Goal: Task Accomplishment & Management: Complete application form

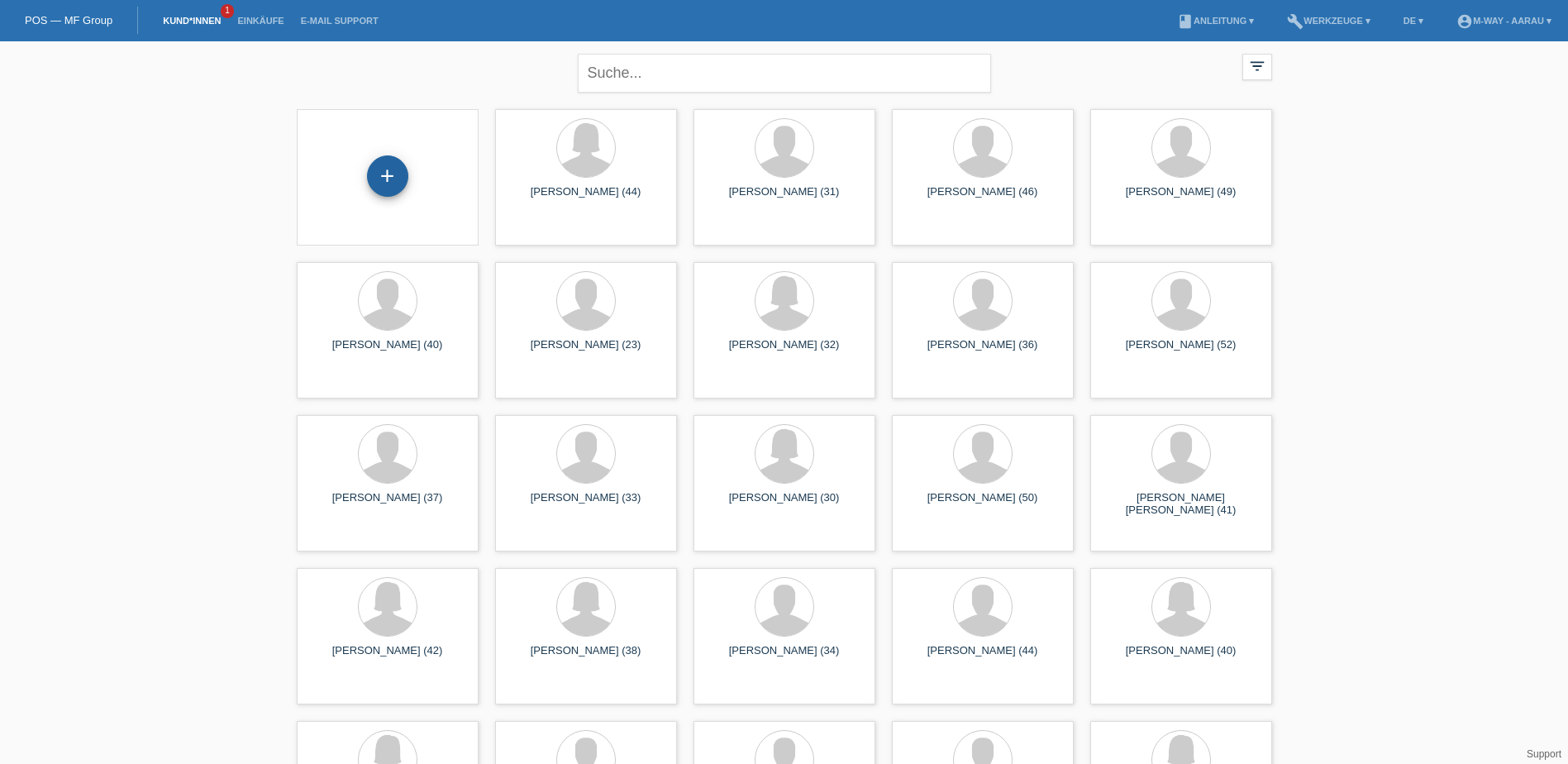
click at [388, 190] on div "+" at bounding box center [387, 176] width 41 height 41
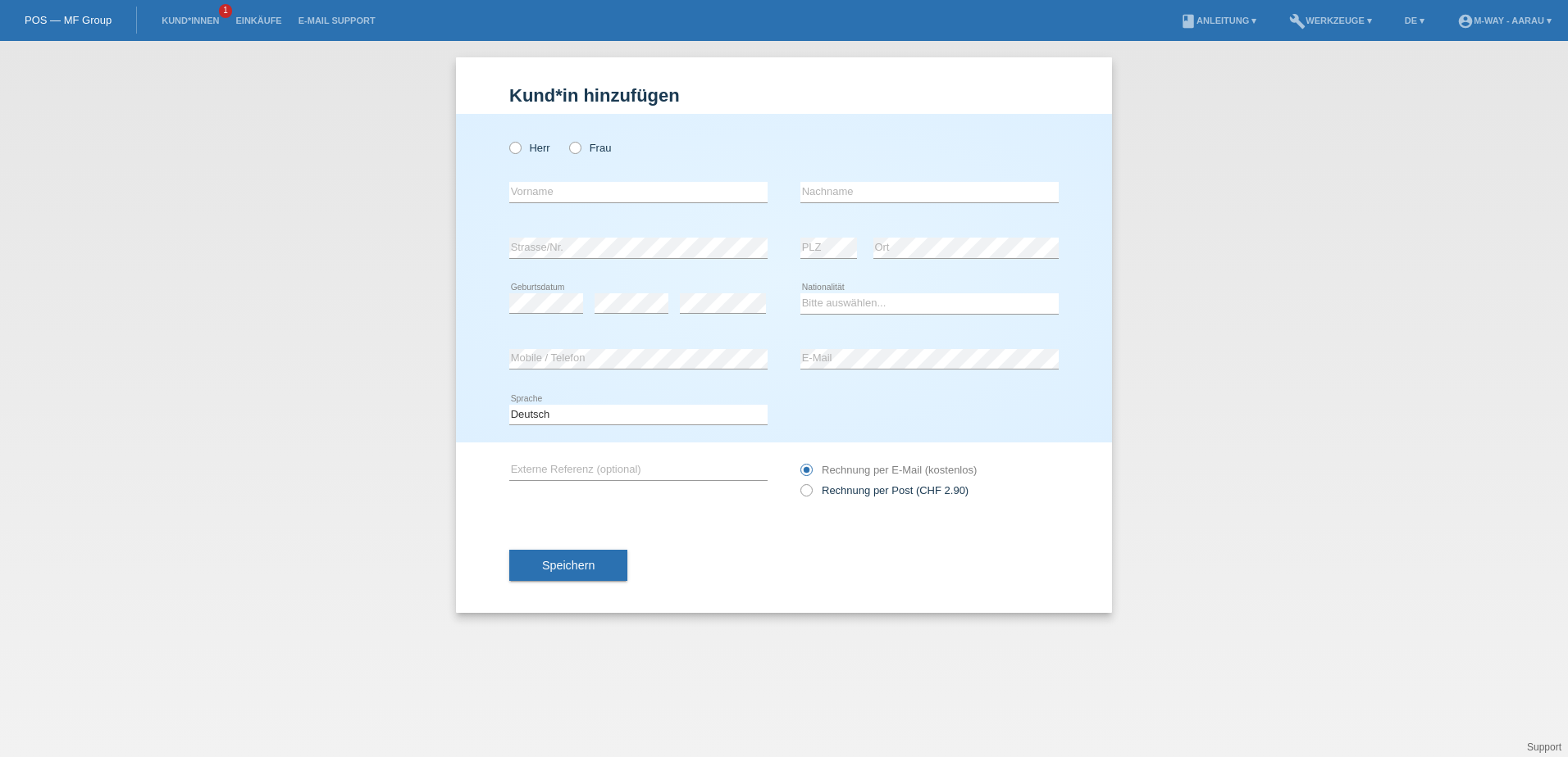
click at [529, 158] on div "Herr Frau" at bounding box center [637, 148] width 258 height 34
click at [526, 150] on label "Herr" at bounding box center [529, 148] width 41 height 13
click at [519, 150] on input "Herr" at bounding box center [514, 147] width 11 height 11
radio input "true"
click at [544, 191] on input "text" at bounding box center [637, 191] width 258 height 20
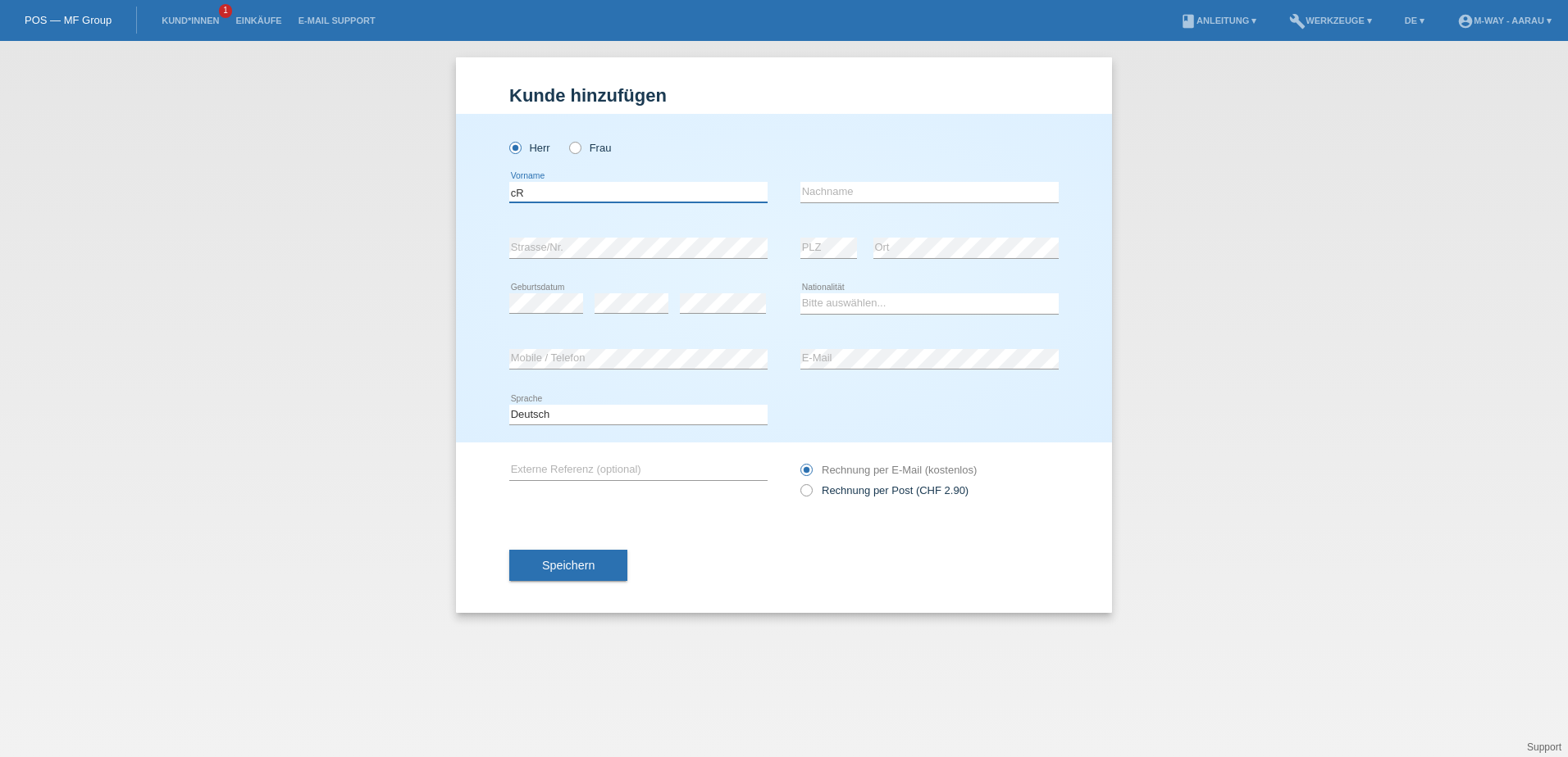
type input "c"
type input "[PERSON_NAME]"
click at [819, 299] on select "Bitte auswählen... Schweiz Deutschland Liechtenstein Österreich ------------ Af…" at bounding box center [929, 303] width 258 height 19
select select "PT"
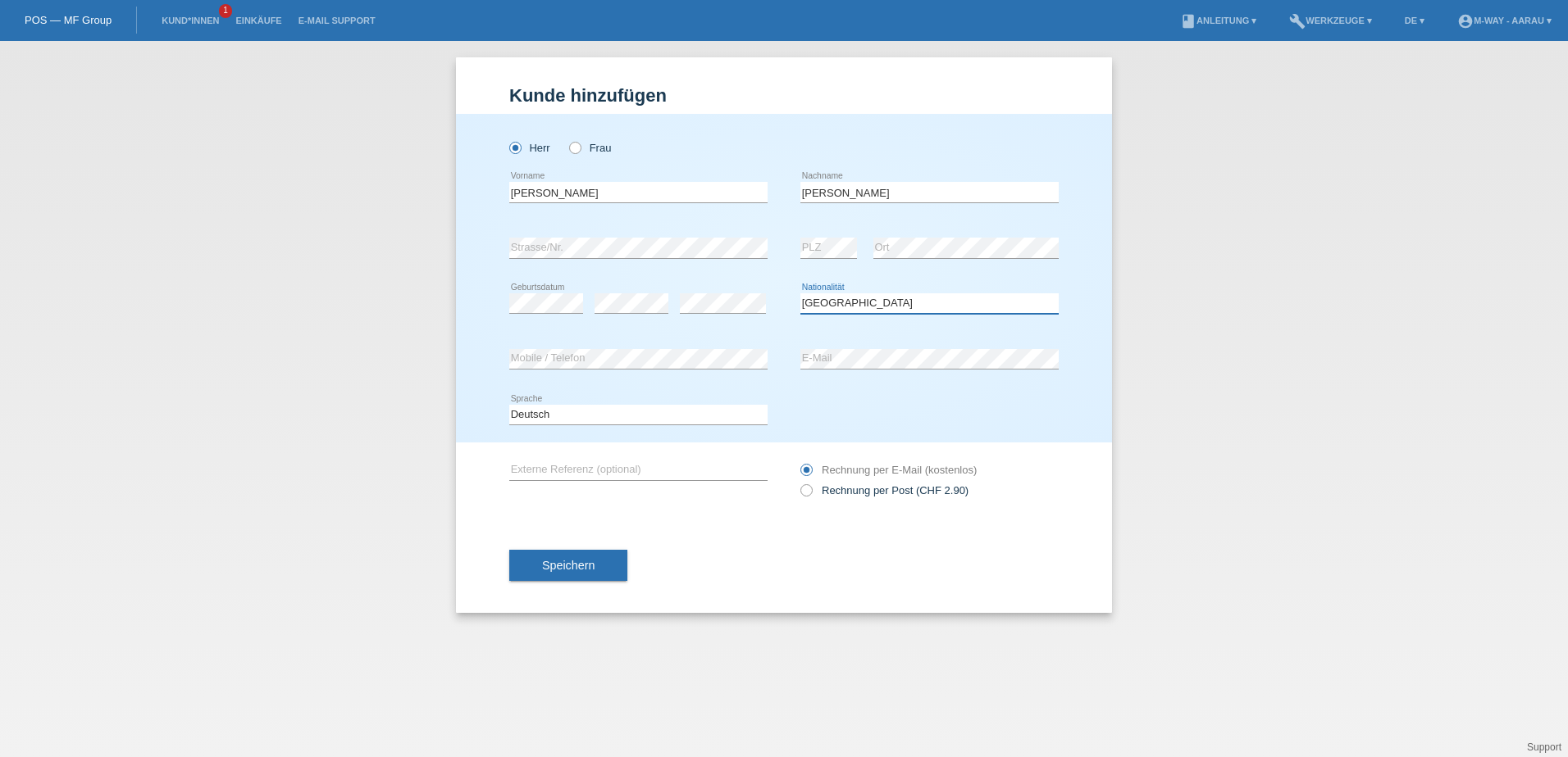
click at [800, 293] on select "Bitte auswählen... Schweiz Deutschland Liechtenstein Österreich ------------ Af…" at bounding box center [929, 303] width 258 height 19
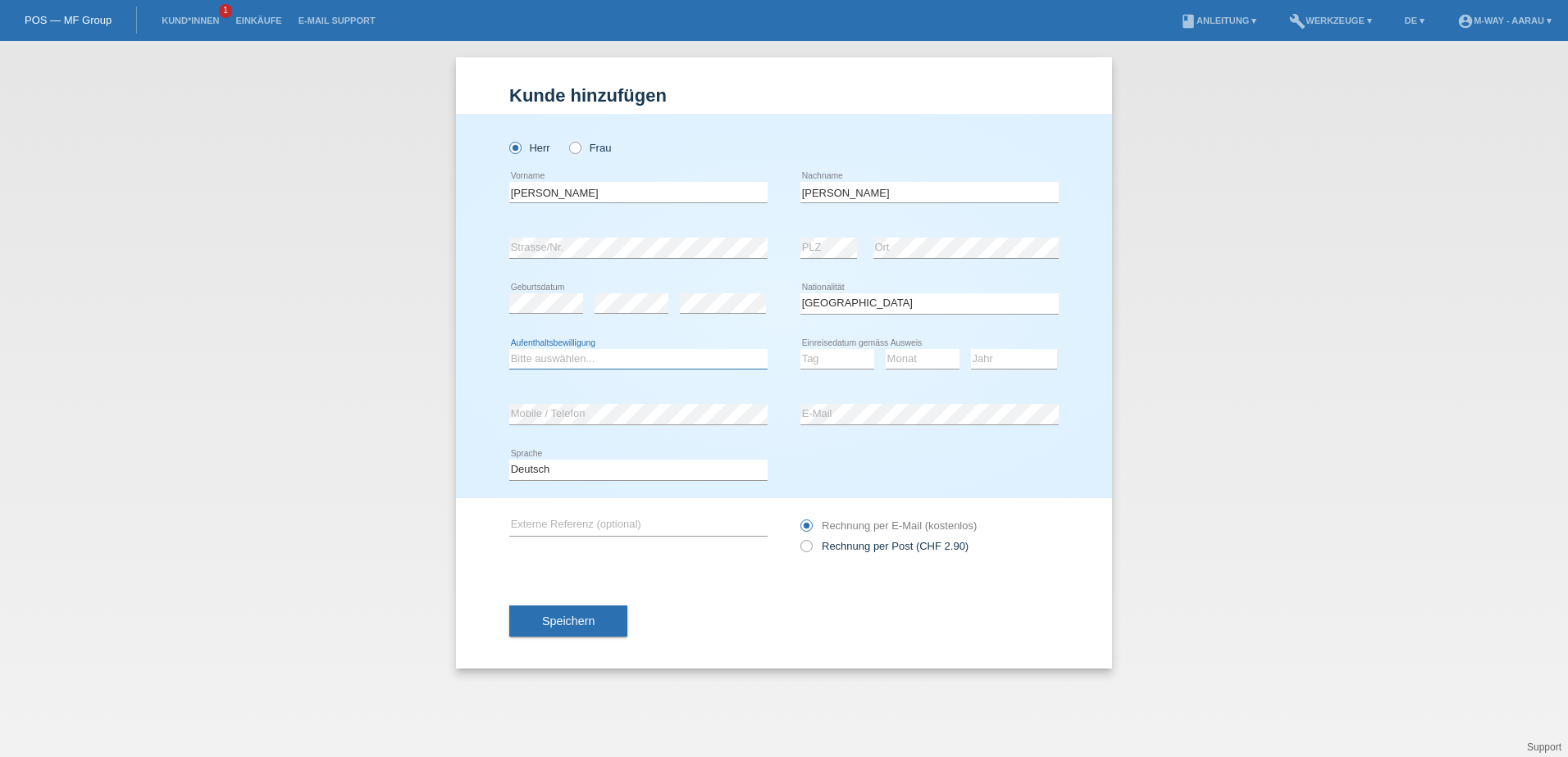
click at [611, 366] on select "Bitte auswählen... C B B - Flüchtlingsstatus Andere" at bounding box center [637, 359] width 258 height 19
select select "C"
click at [509, 349] on select "Bitte auswählen... C B B - Flüchtlingsstatus Andere" at bounding box center [637, 359] width 258 height 19
click at [832, 364] on select "Tag 01 02 03 04 05 06 07 08 09 10 11" at bounding box center [837, 359] width 74 height 19
select select "17"
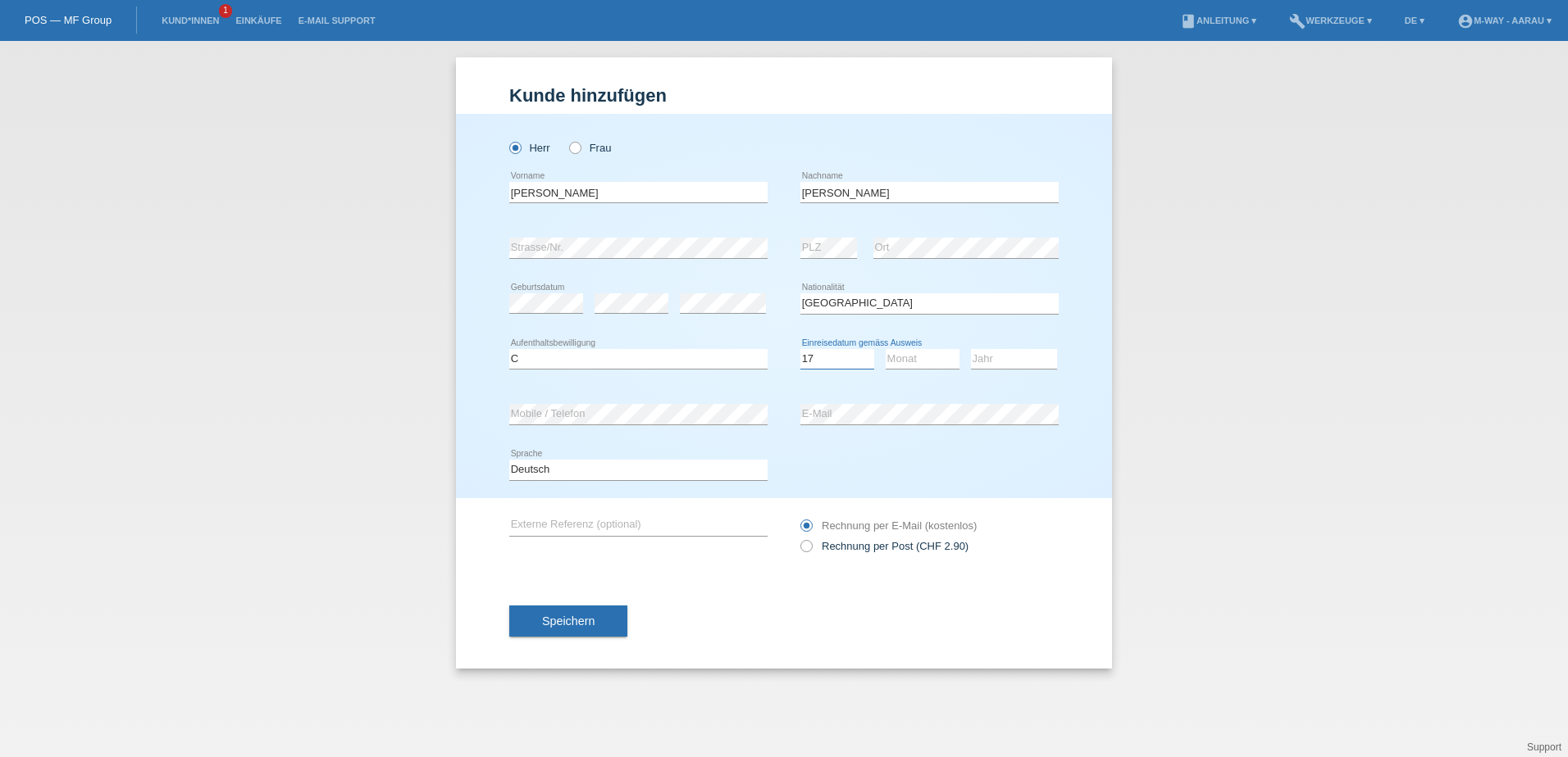
click at [800, 349] on select "Tag 01 02 03 04 05 06 07 08 09 10 11" at bounding box center [837, 359] width 74 height 19
click at [891, 356] on select "Monat 01 02 03 04 05 06 07 08 09 10 11" at bounding box center [922, 359] width 74 height 19
select select "02"
click at [885, 349] on select "Monat 01 02 03 04 05 06 07 08 09 10 11" at bounding box center [922, 359] width 74 height 19
click at [996, 355] on select "Jahr 2025 2024 2023 2022 2021 2020 2019 2018 2017 2016 2015 2014 2013 2012 2011…" at bounding box center [1014, 359] width 86 height 19
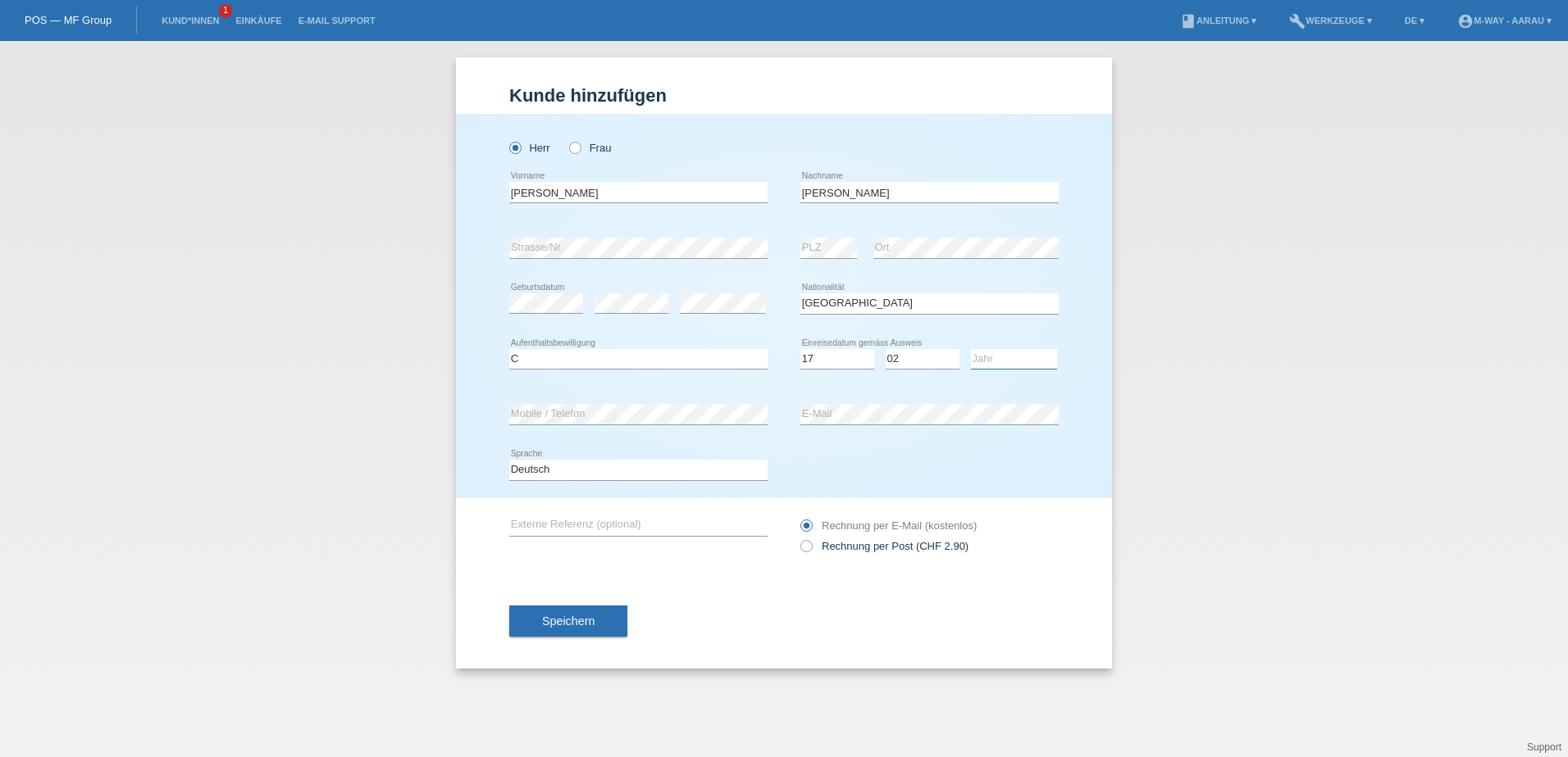
select select "1991"
click at [971, 349] on select "Jahr 2025 2024 2023 2022 2021 2020 2019 2018 2017 2016 2015 2014 2013 2012 2011…" at bounding box center [1014, 359] width 86 height 19
drag, startPoint x: 818, startPoint y: 192, endPoint x: 781, endPoint y: 198, distance: 37.5
click at [781, 198] on div "Cruz da Silva error Vorname Gil Manuel error Nachname" at bounding box center [784, 192] width 549 height 56
drag, startPoint x: 910, startPoint y: 191, endPoint x: 747, endPoint y: 218, distance: 165.2
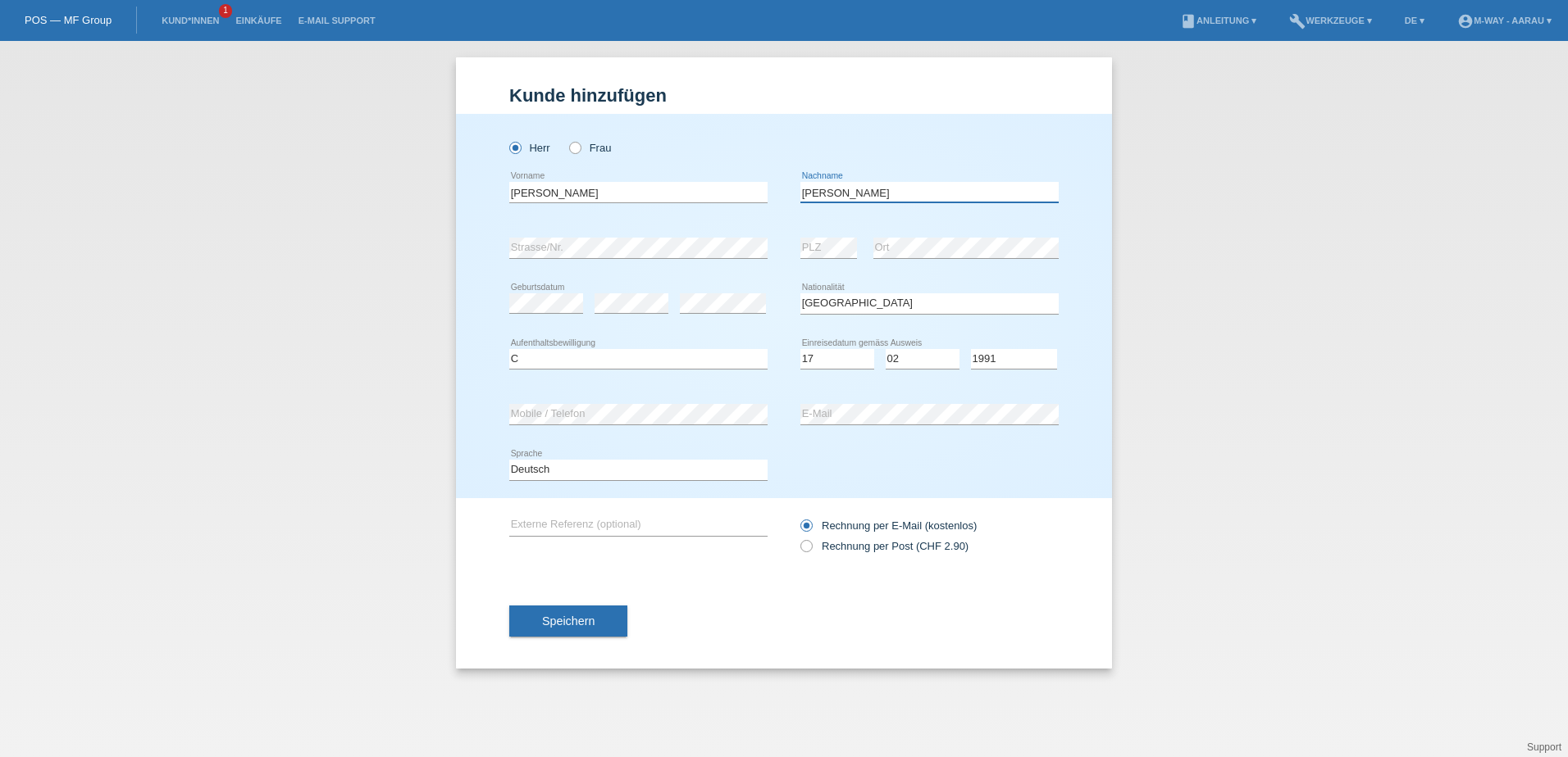
click at [747, 218] on div "Cruz da Silva error Vorname Gil Manuel error Nachname" at bounding box center [784, 192] width 549 height 56
drag, startPoint x: 659, startPoint y: 190, endPoint x: 395, endPoint y: 206, distance: 264.5
click at [395, 206] on div "Kund*in hinzufügen Kunde hinzufügen Kundin hinzufügen Herr Frau Cruz da Silva e…" at bounding box center [784, 398] width 1568 height 716
drag, startPoint x: 922, startPoint y: 191, endPoint x: 654, endPoint y: 202, distance: 268.2
click at [654, 202] on div "Cruz da Silva error Vorname Gil Manuel error Nachname" at bounding box center [784, 192] width 549 height 56
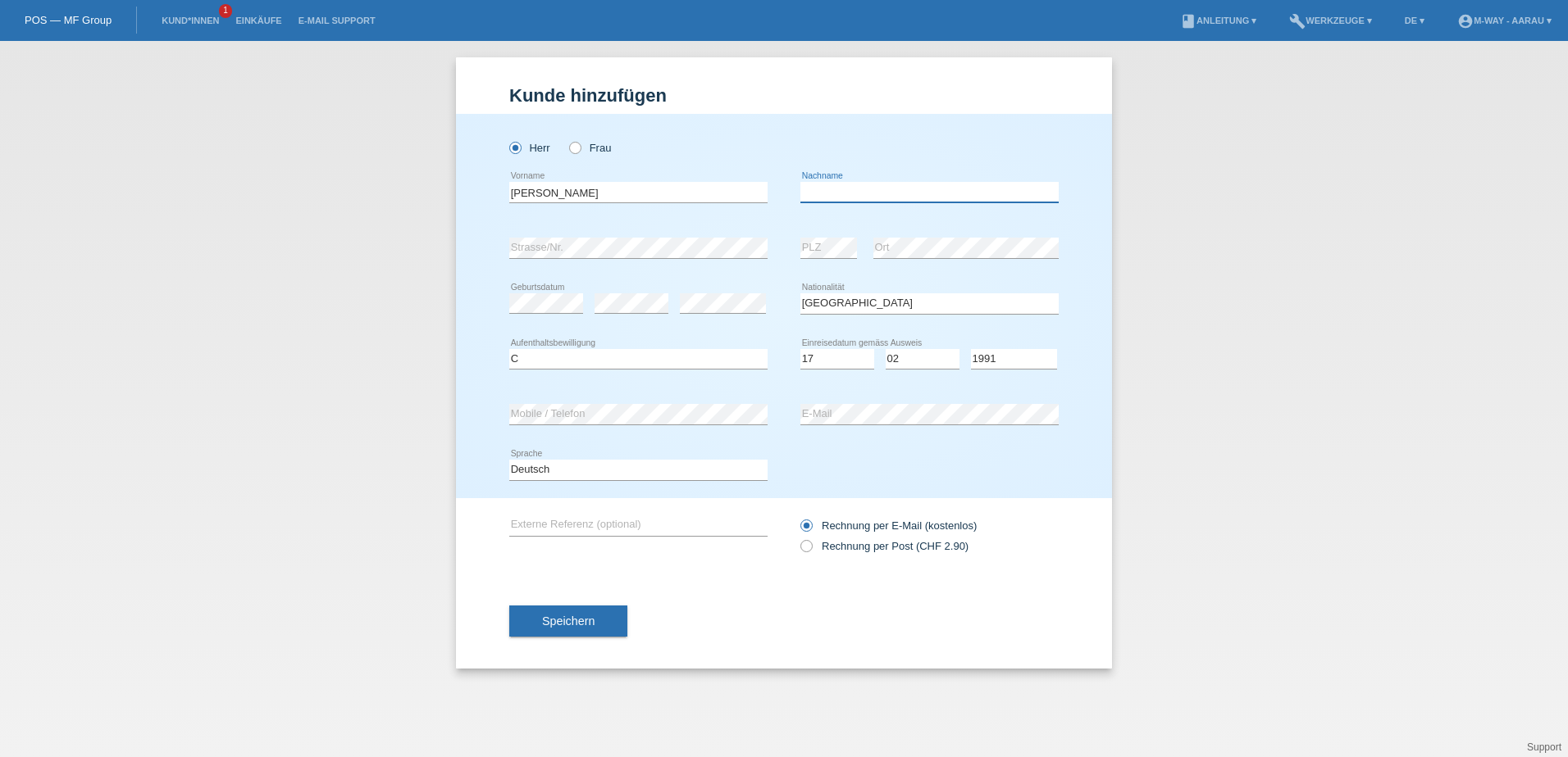
paste input "[PERSON_NAME]"
type input "[PERSON_NAME]"
click at [643, 177] on div "Cruz da Silva error Vorname" at bounding box center [637, 192] width 258 height 56
drag, startPoint x: 604, startPoint y: 198, endPoint x: 235, endPoint y: 234, distance: 370.8
click at [235, 234] on div "Kund*in hinzufügen Kunde hinzufügen Kundin hinzufügen Herr Frau Cruz da Silva e…" at bounding box center [784, 398] width 1568 height 716
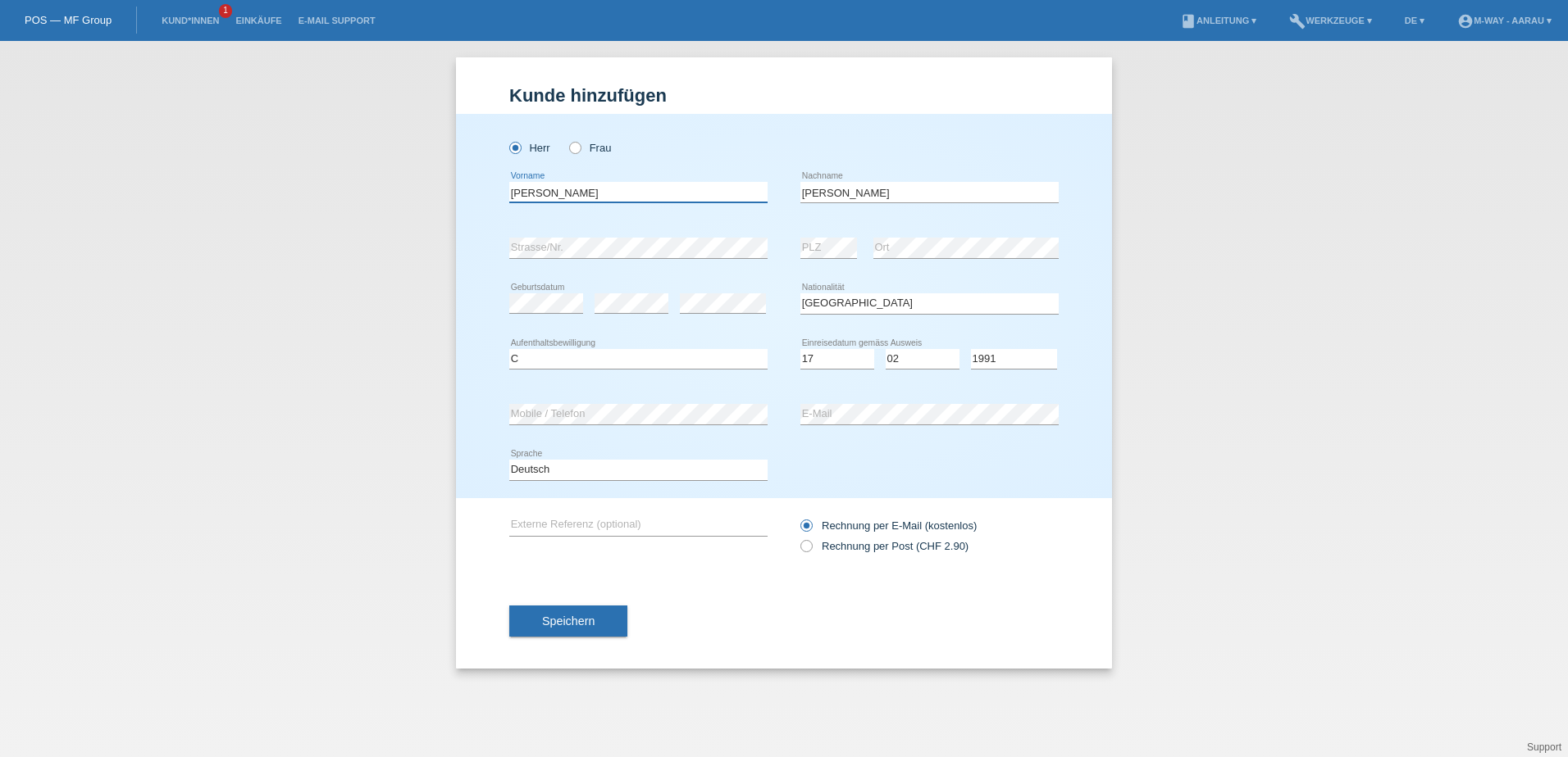
type input "[PERSON_NAME]"
click at [335, 257] on div "Kund*in hinzufügen Kunde hinzufügen Kundin hinzufügen Herr Frau Gil Manuel erro…" at bounding box center [784, 398] width 1568 height 716
click at [609, 620] on button "Speichern" at bounding box center [568, 621] width 118 height 31
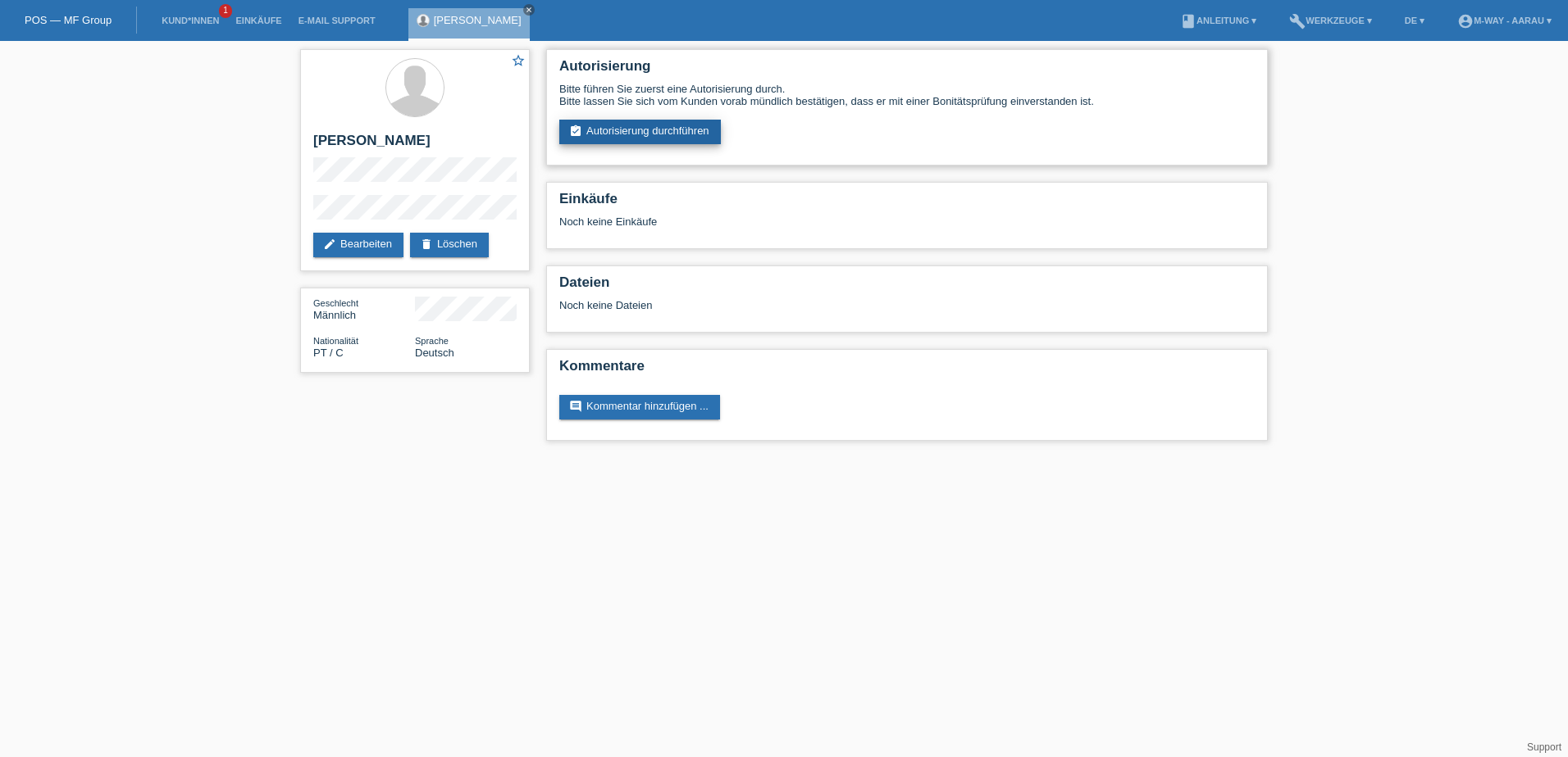
click at [681, 120] on link "assignment_turned_in Autorisierung durchführen" at bounding box center [639, 131] width 162 height 24
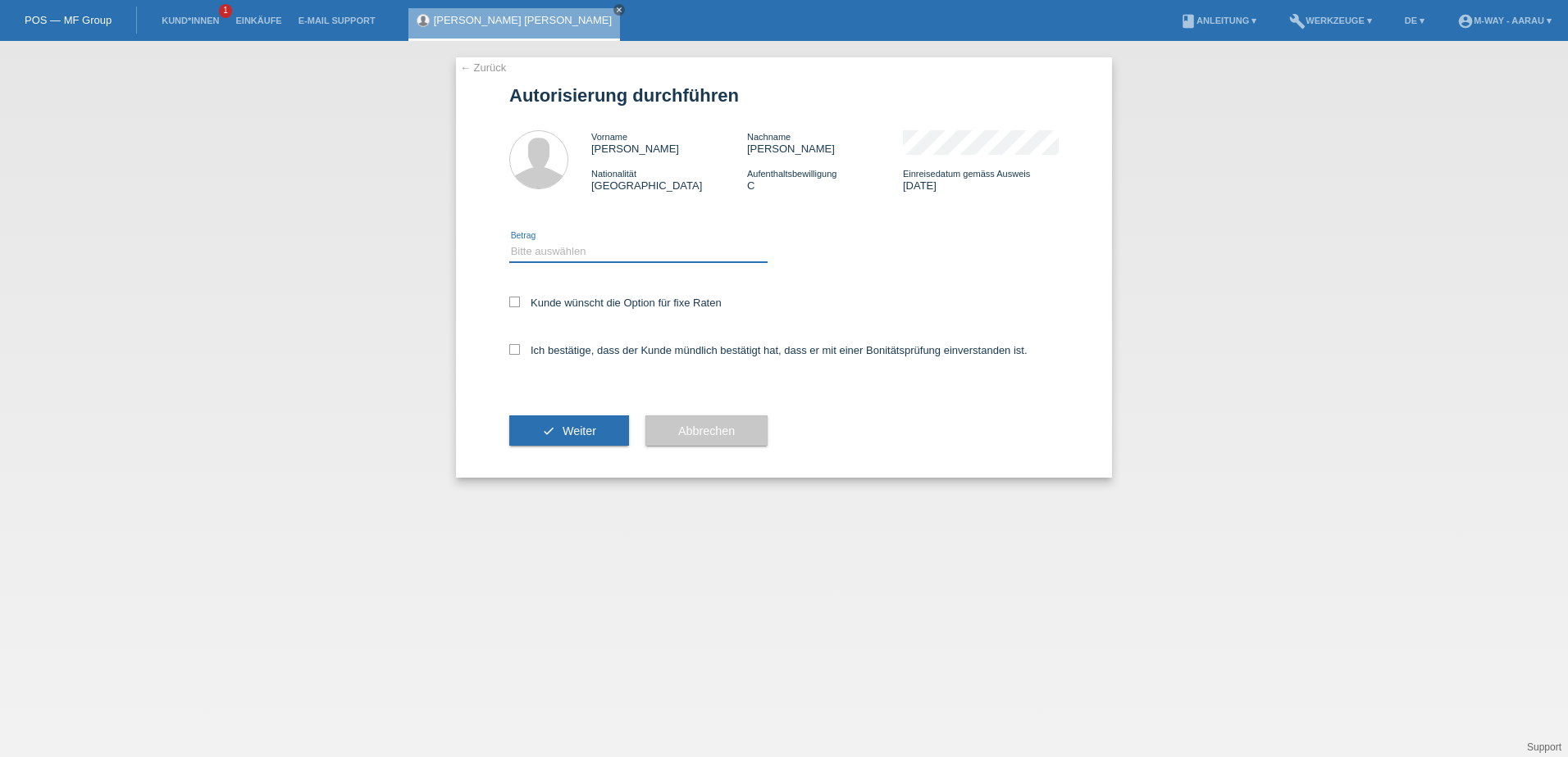
click at [568, 250] on select "Bitte auswählen CHF 1.00 - CHF 499.00 CHF 500.00 - CHF 1'999.00 CHF 2'000.00 - …" at bounding box center [637, 251] width 258 height 19
select select "3"
click at [509, 242] on select "Bitte auswählen CHF 1.00 - CHF 499.00 CHF 500.00 - CHF 1'999.00 CHF 2'000.00 - …" at bounding box center [637, 251] width 258 height 19
click at [522, 307] on label "Kunde wünscht die Option für fixe Raten" at bounding box center [615, 303] width 213 height 13
click at [519, 307] on input "Kunde wünscht die Option für fixe Raten" at bounding box center [514, 302] width 11 height 11
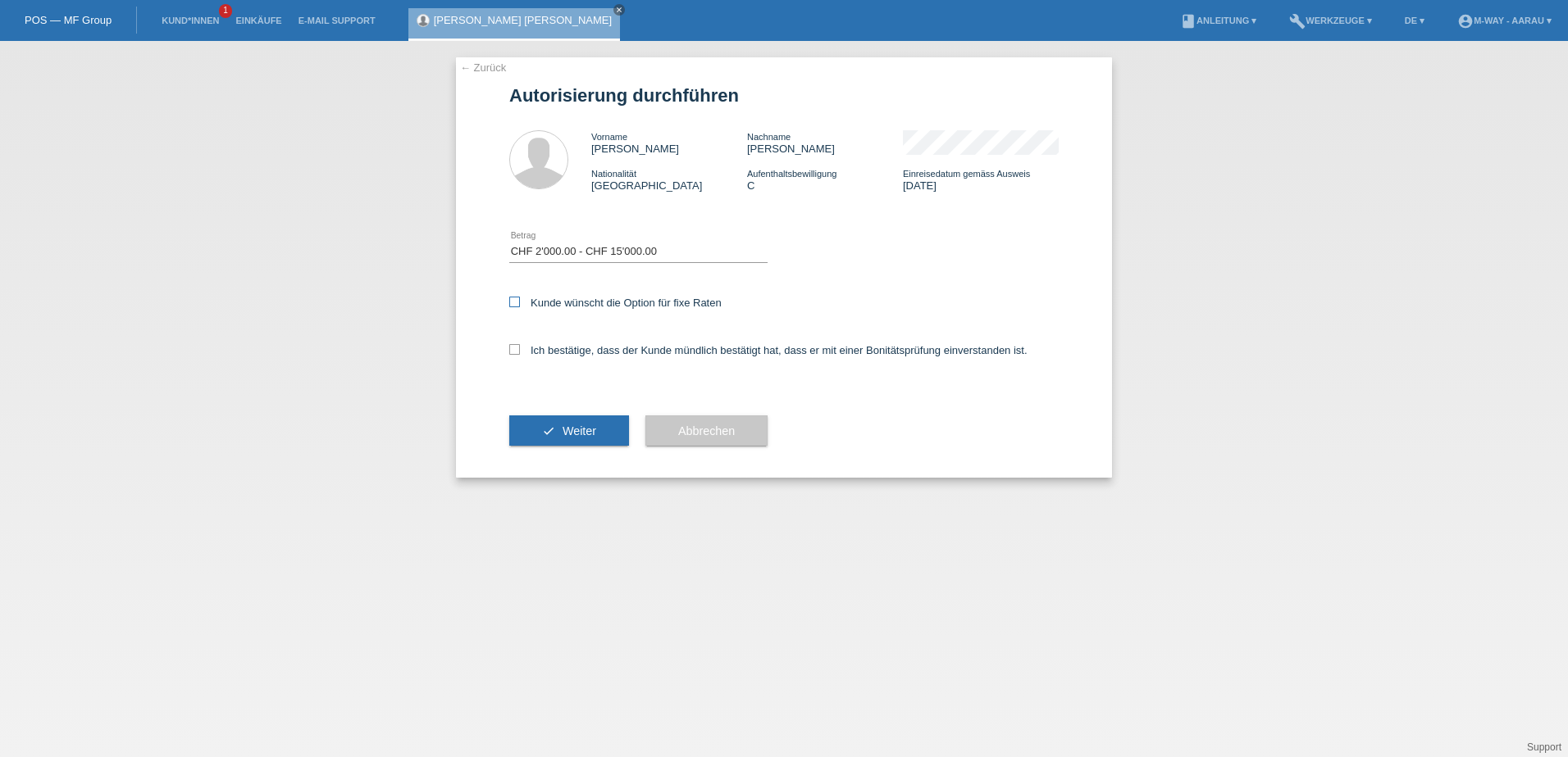
checkbox input "true"
drag, startPoint x: 534, startPoint y: 353, endPoint x: 550, endPoint y: 397, distance: 46.8
click at [533, 353] on label "Ich bestätige, dass der Kunde mündlich bestätigt hat, dass er mit einer Bonität…" at bounding box center [768, 350] width 518 height 13
click at [519, 353] on input "Ich bestätige, dass der Kunde mündlich bestätigt hat, dass er mit einer Bonität…" at bounding box center [514, 349] width 11 height 11
checkbox input "true"
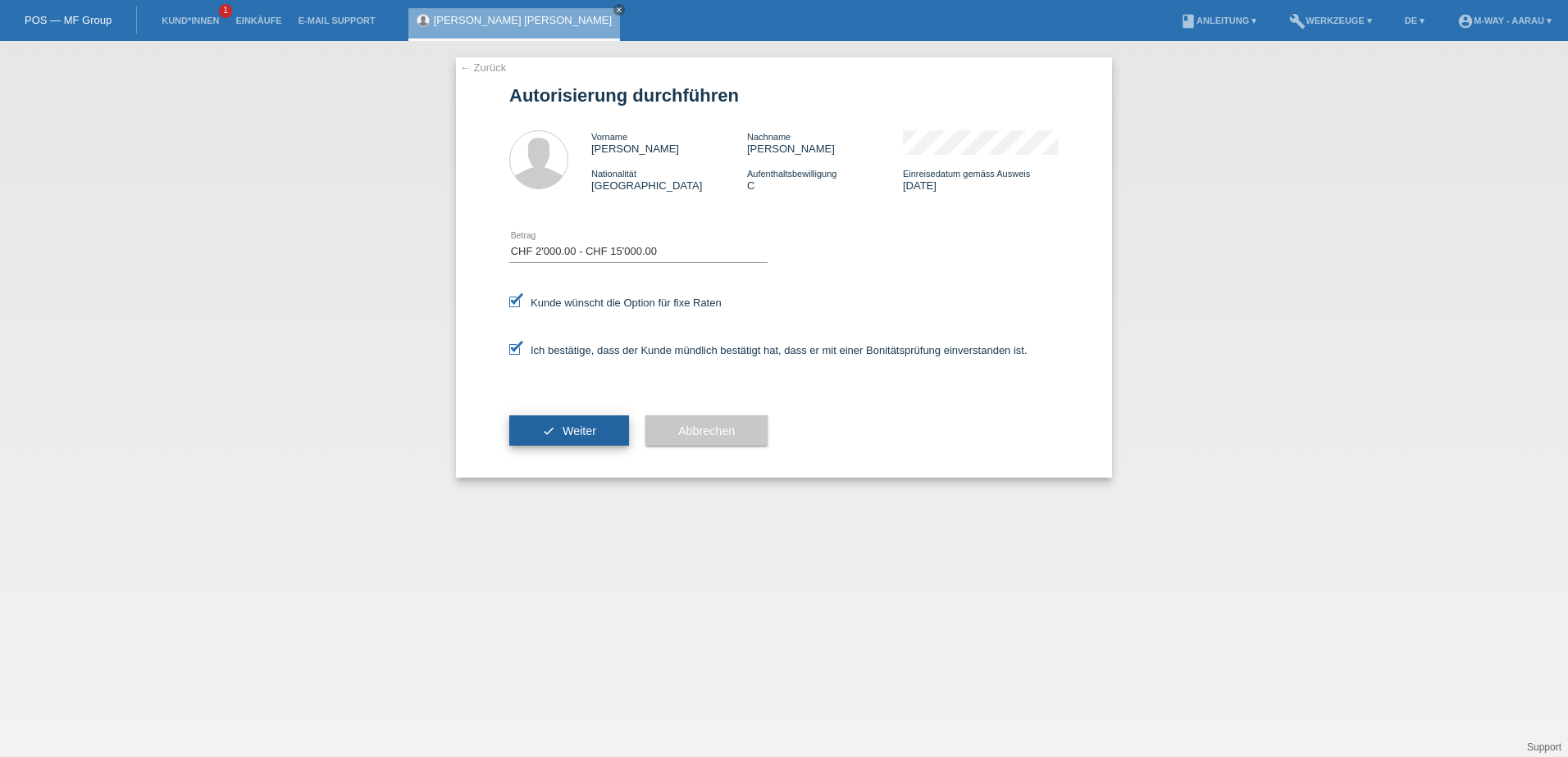
click at [564, 433] on span "Weiter" at bounding box center [579, 431] width 34 height 14
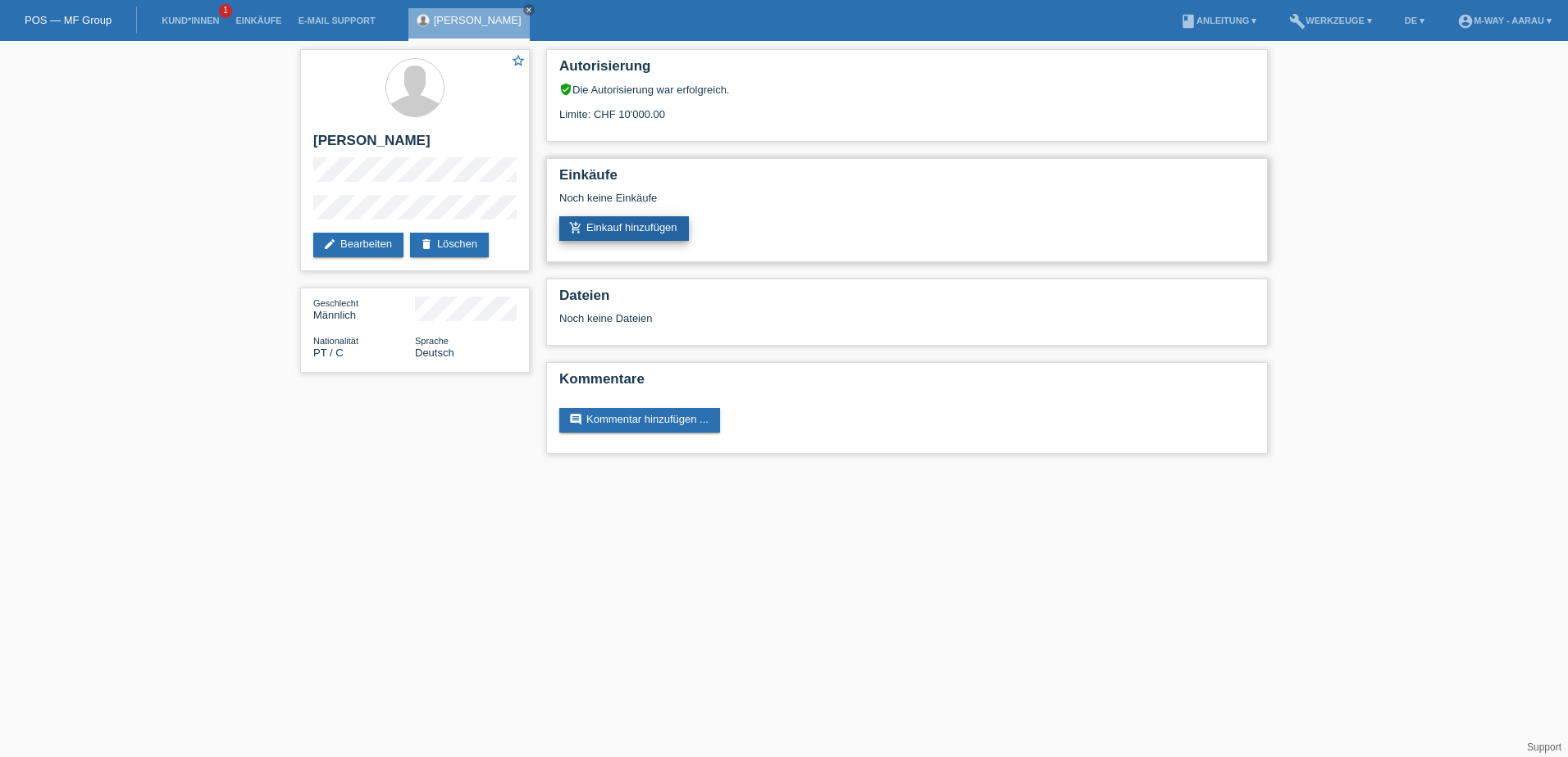
click at [638, 229] on link "add_shopping_cart Einkauf hinzufügen" at bounding box center [624, 228] width 130 height 24
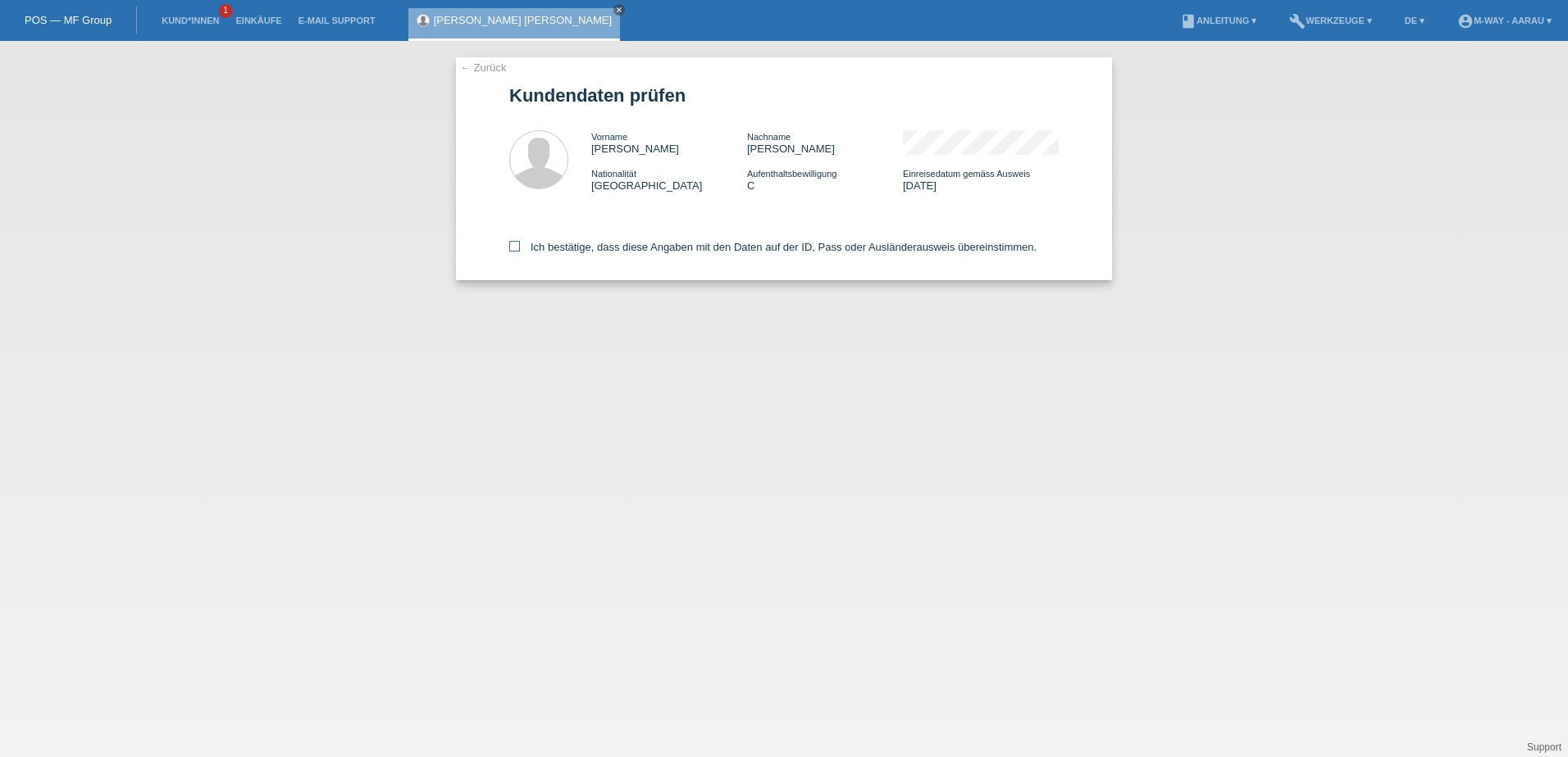
click at [635, 248] on label "Ich bestätige, dass diese Angaben mit den Daten auf der ID, Pass oder Ausländer…" at bounding box center [772, 247] width 527 height 13
click at [519, 248] on input "Ich bestätige, dass diese Angaben mit den Daten auf der ID, Pass oder Ausländer…" at bounding box center [514, 246] width 11 height 11
checkbox input "true"
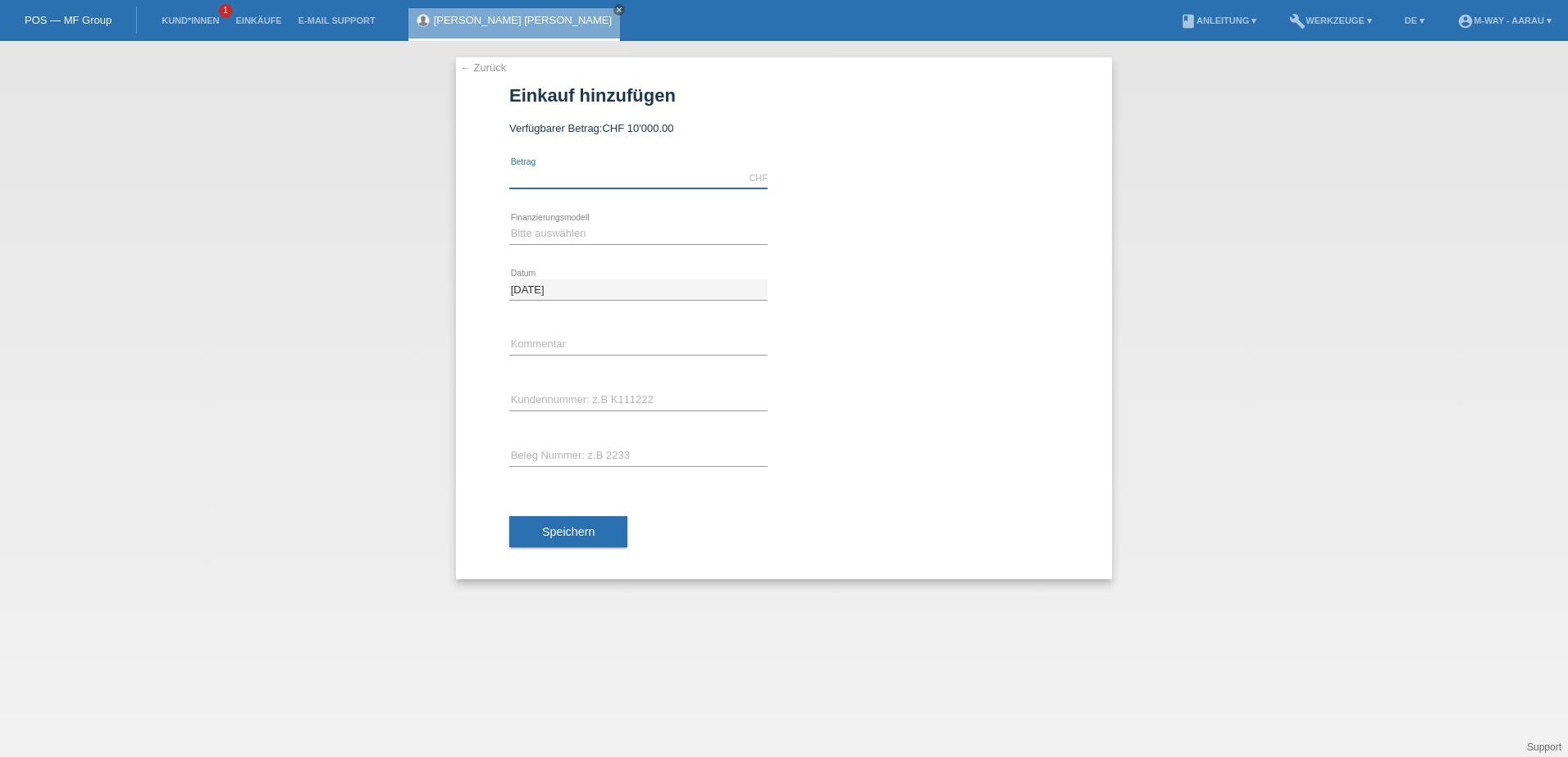
click at [555, 181] on input "text" at bounding box center [637, 178] width 258 height 20
type input "4499.00"
click at [562, 227] on select "Bitte auswählen Fixe Raten Kauf auf Rechnung mit Teilzahlungsoption" at bounding box center [637, 233] width 258 height 19
select select "77"
click at [509, 223] on select "Bitte auswählen Fixe Raten Kauf auf Rechnung mit Teilzahlungsoption" at bounding box center [637, 233] width 258 height 19
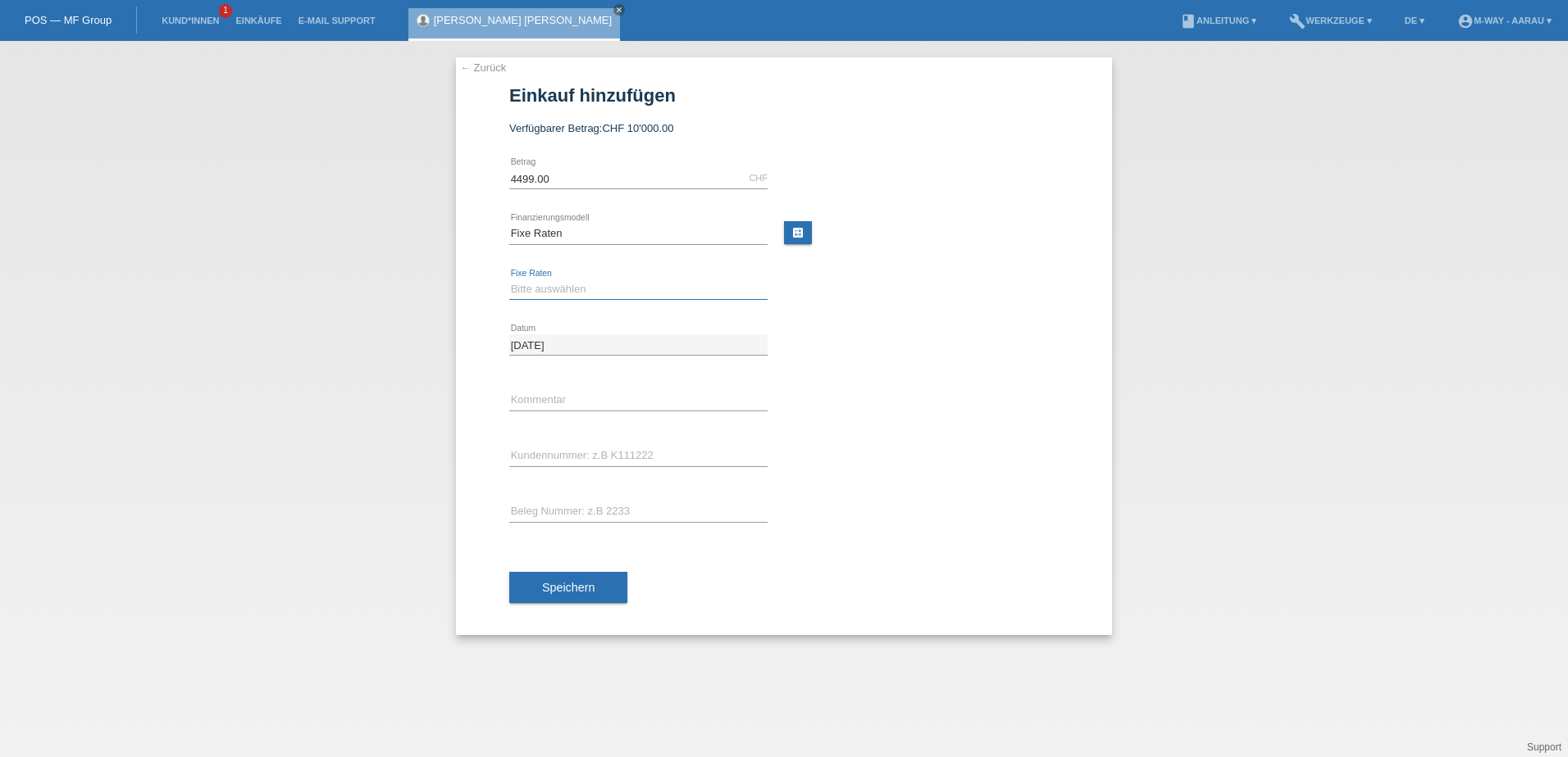
click at [539, 282] on select "Bitte auswählen 4 Raten 5 Raten 6 Raten 7 Raten 8 Raten 9 Raten 10 Raten 11 Rat…" at bounding box center [637, 289] width 258 height 19
select select "202"
click at [509, 279] on select "Bitte auswählen 4 Raten 5 Raten 6 Raten 7 Raten 8 Raten 9 Raten 10 Raten 11 Rat…" at bounding box center [637, 289] width 258 height 19
click at [580, 458] on input "text" at bounding box center [637, 455] width 258 height 20
type input "K145387"
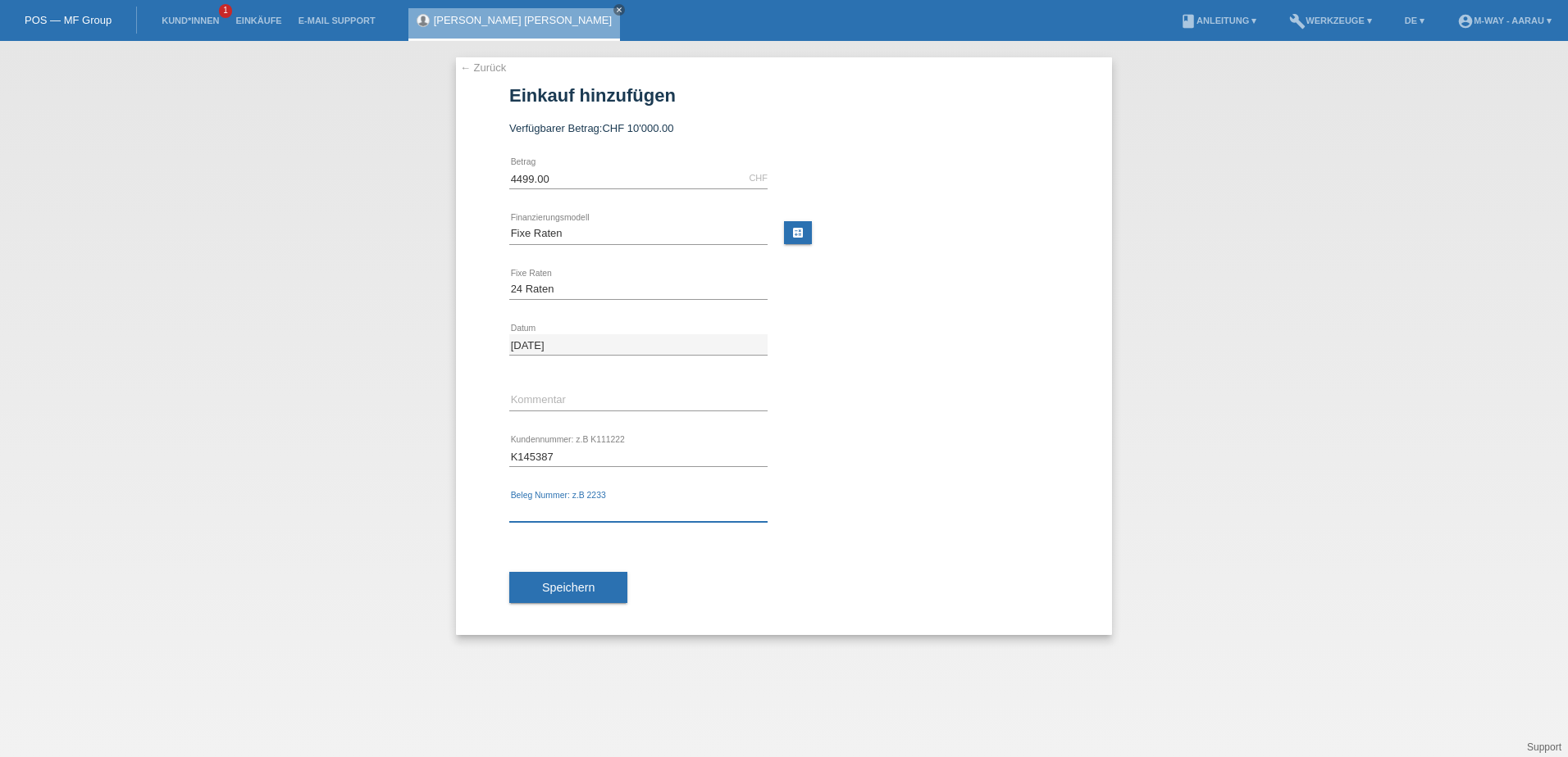
click at [606, 504] on input "text" at bounding box center [637, 511] width 258 height 20
type input "45421"
click at [606, 597] on button "Speichern" at bounding box center [568, 588] width 118 height 31
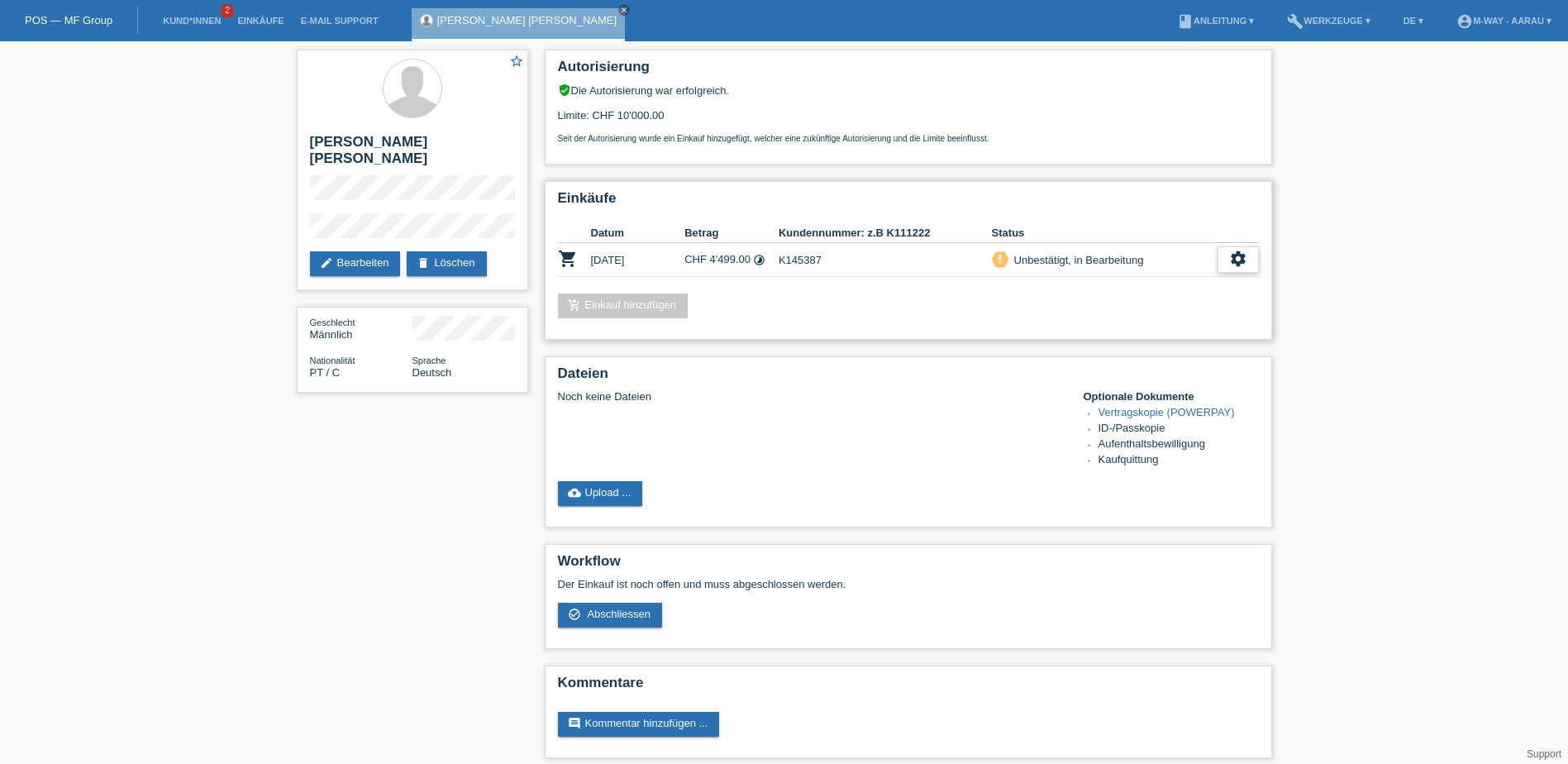
click at [1249, 261] on div "settings" at bounding box center [1238, 260] width 41 height 26
click at [1120, 339] on span "Abschliessen" at bounding box center [1106, 335] width 68 height 20
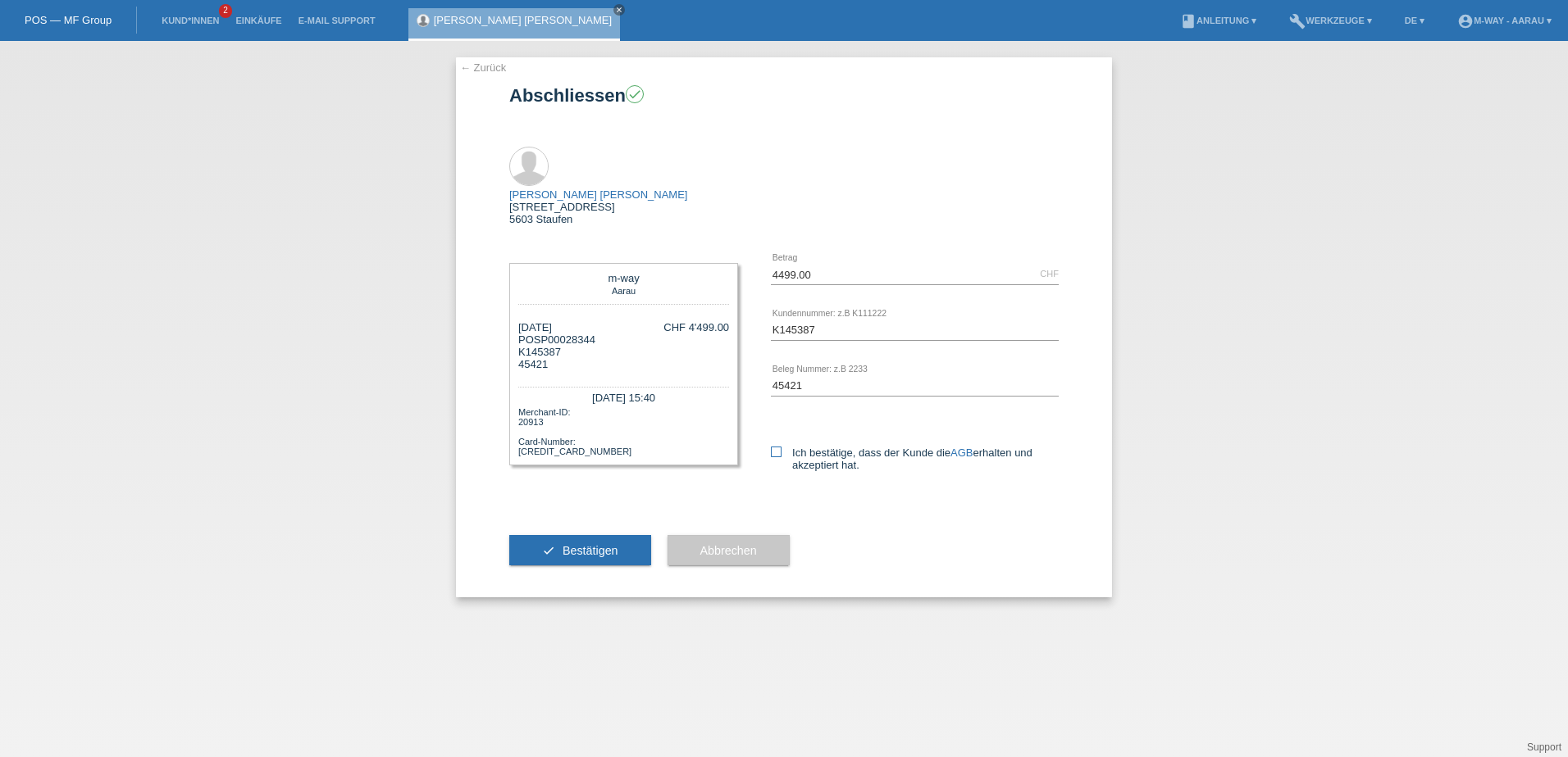
click at [778, 447] on icon at bounding box center [776, 451] width 11 height 11
click at [778, 447] on input "Ich bestätige, dass der Kunde die AGB erhalten und akzeptiert hat." at bounding box center [776, 451] width 11 height 11
checkbox input "true"
click at [579, 544] on span "Bestätigen" at bounding box center [591, 551] width 56 height 14
